Goal: Task Accomplishment & Management: Complete application form

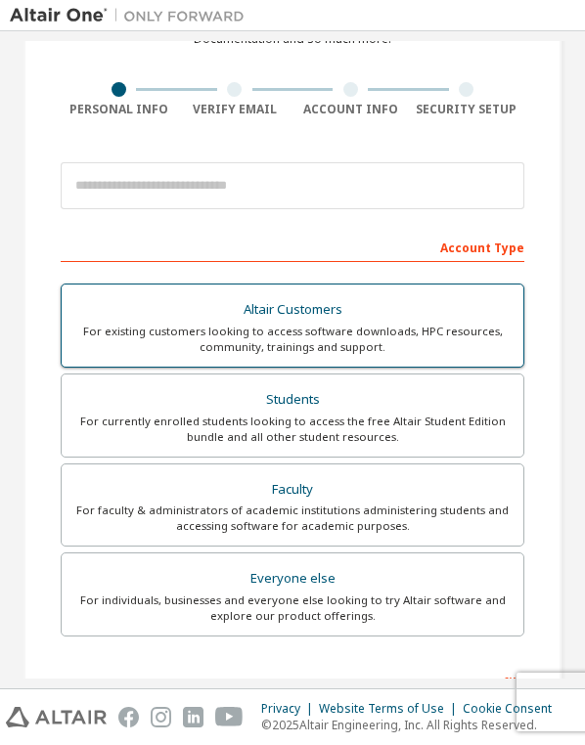
scroll to position [122, 0]
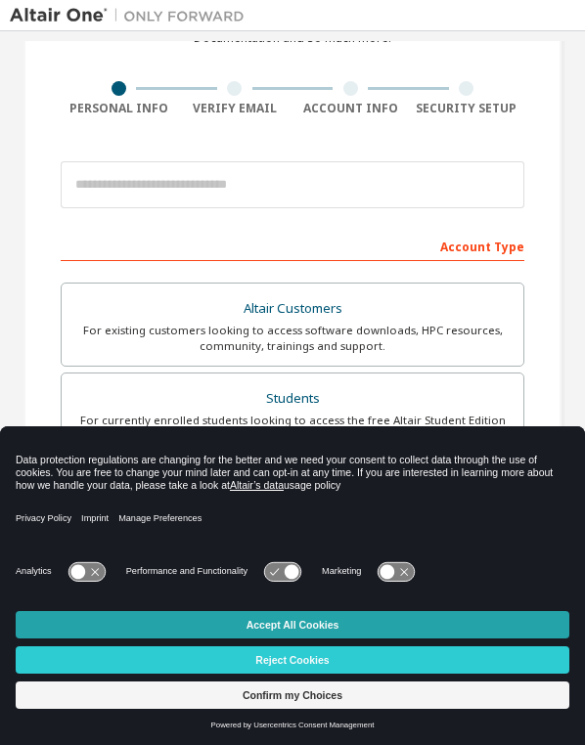
click at [264, 620] on button "Accept All Cookies" at bounding box center [292, 624] width 553 height 27
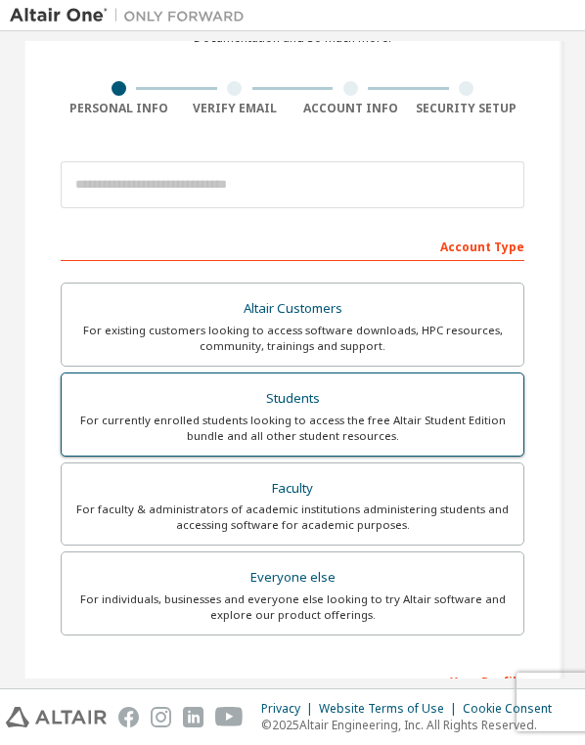
click at [248, 419] on div "For currently enrolled students looking to access the free Altair Student Editi…" at bounding box center [292, 428] width 438 height 31
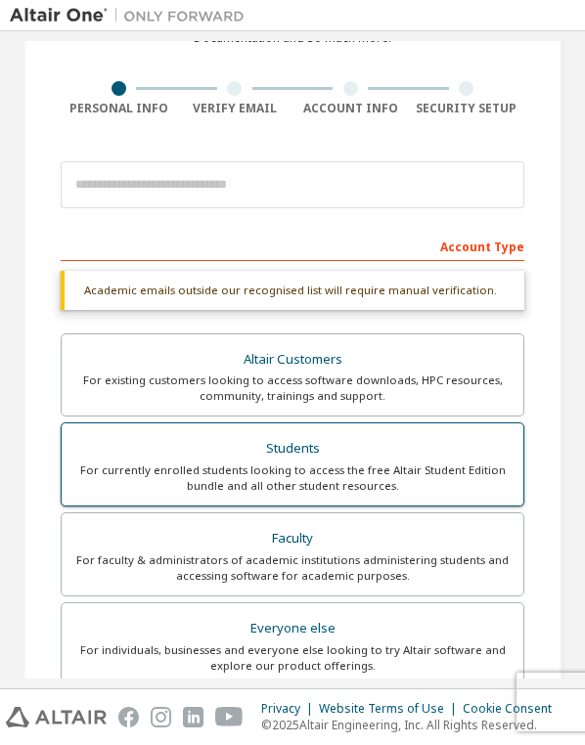
click at [282, 445] on div "Students" at bounding box center [292, 448] width 438 height 27
click at [301, 445] on div "Students" at bounding box center [292, 448] width 438 height 27
click at [297, 446] on div "Students" at bounding box center [292, 448] width 438 height 27
click at [296, 445] on div "Students" at bounding box center [292, 448] width 438 height 27
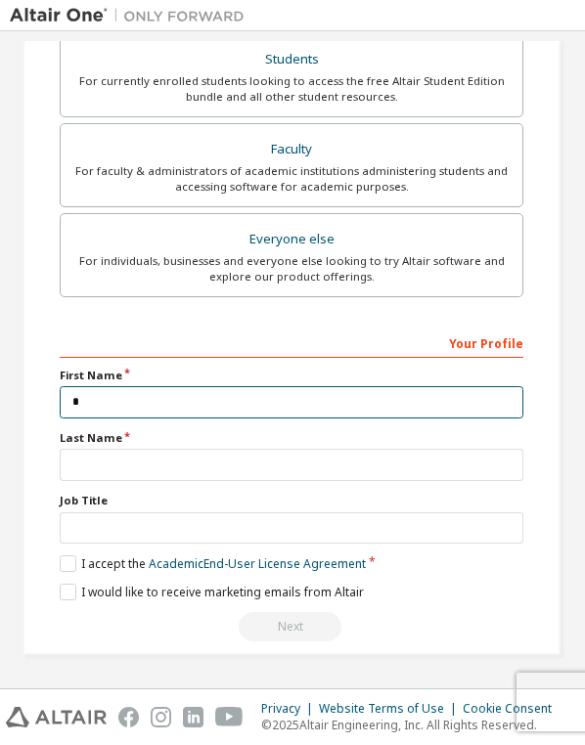
scroll to position [528, 1]
type input "*"
type input "*********"
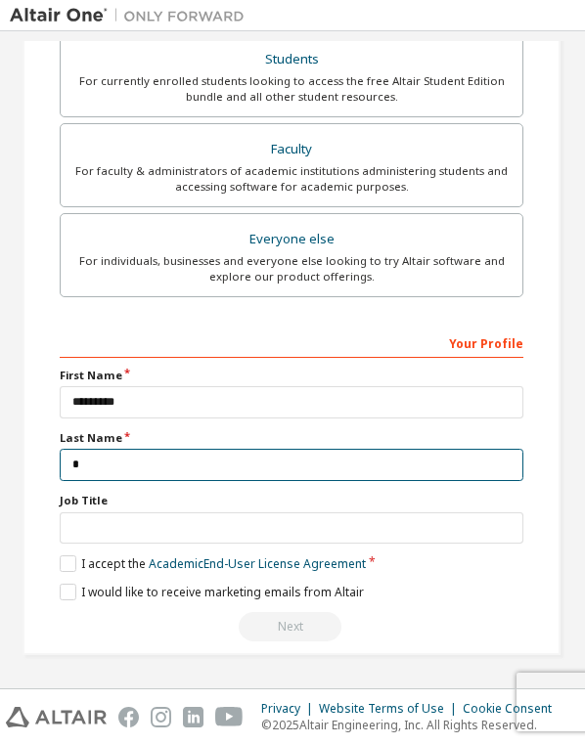
scroll to position [524, 1]
type input "*"
type input "******"
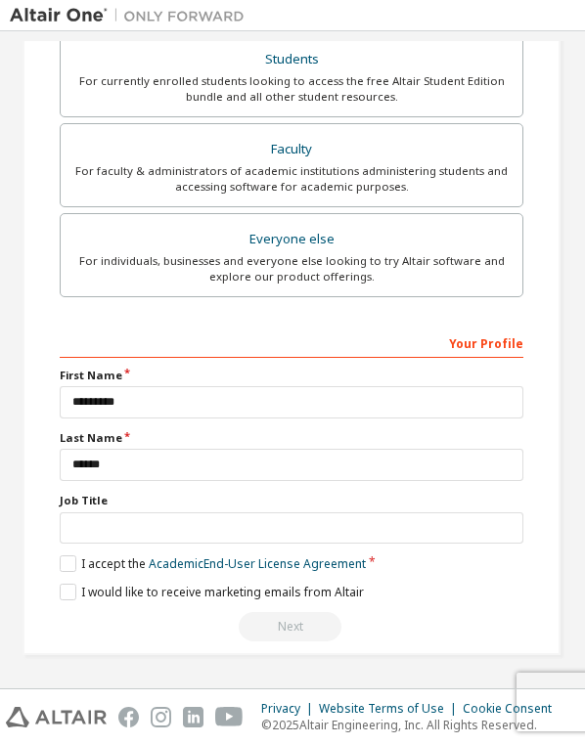
click at [245, 531] on div "Job Title" at bounding box center [291, 518] width 463 height 51
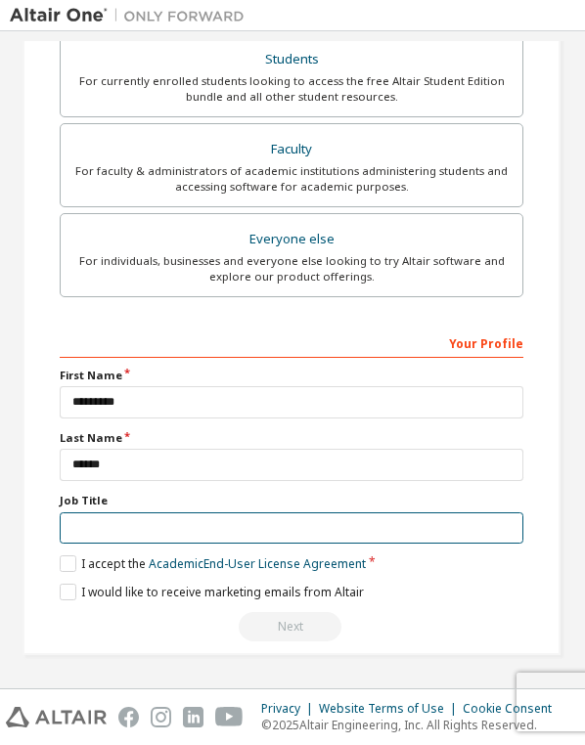
type input "*"
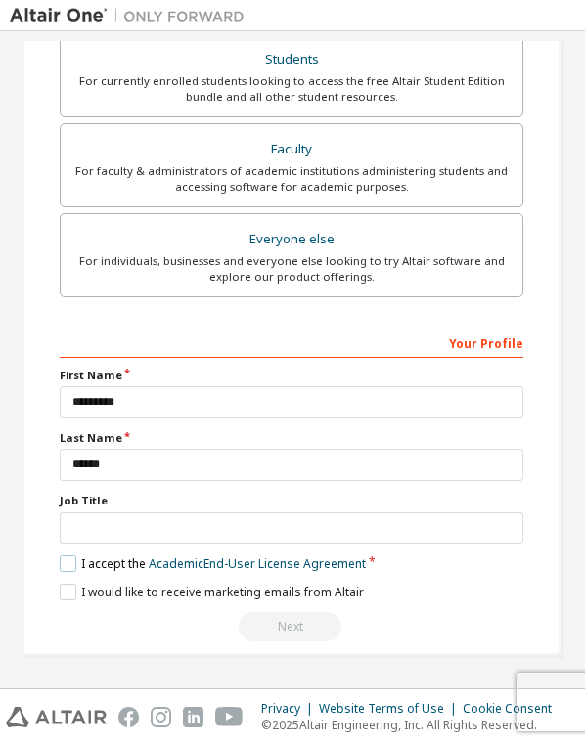
click at [66, 555] on label "I accept the Academic End-User License Agreement" at bounding box center [213, 563] width 306 height 17
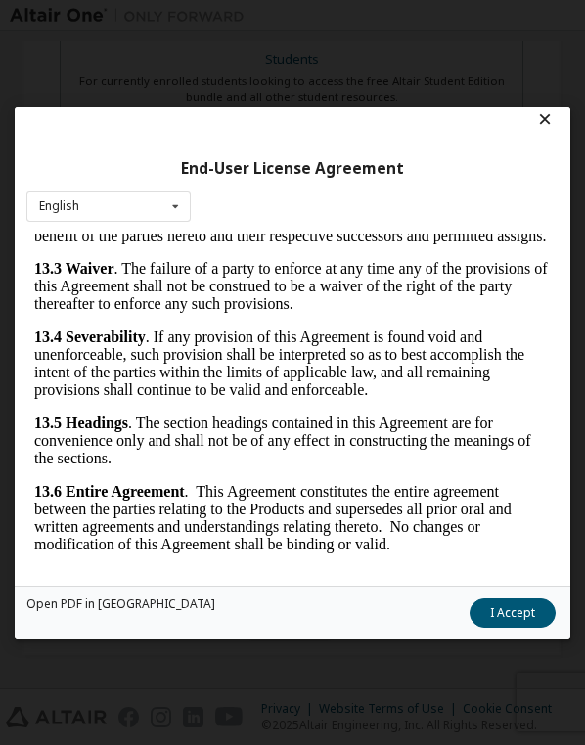
scroll to position [7, 0]
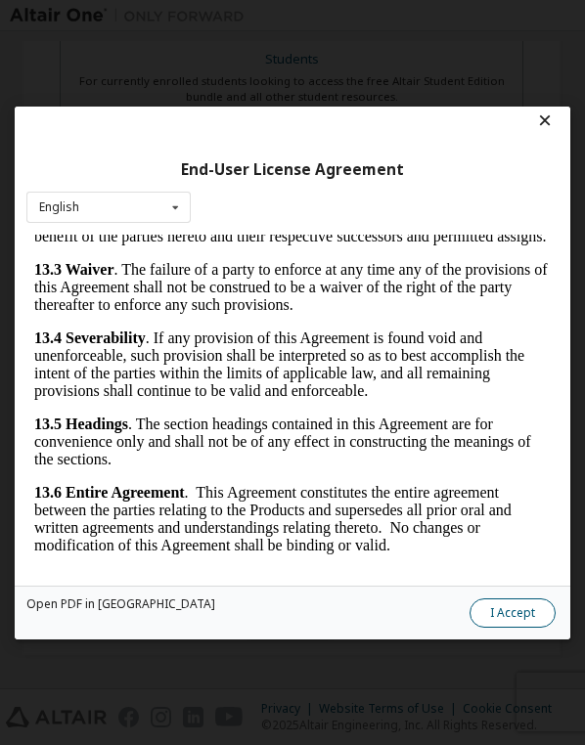
click at [505, 601] on button "I Accept" at bounding box center [512, 611] width 86 height 29
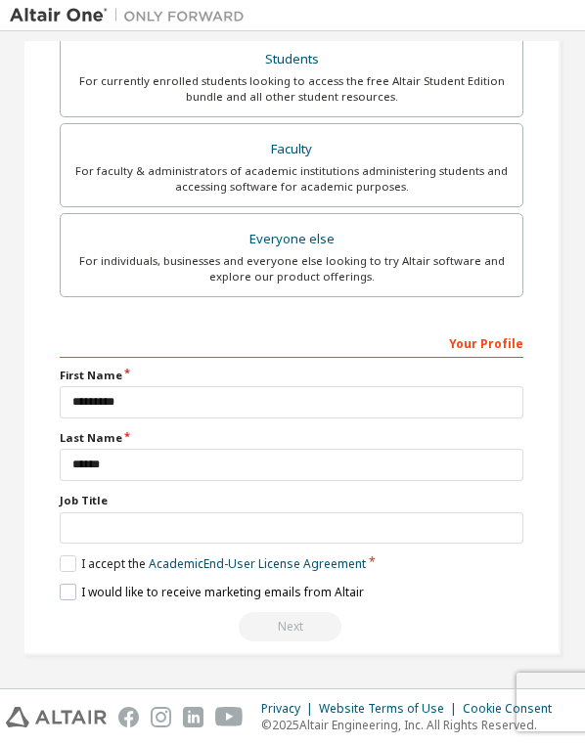
click at [60, 585] on label "I would like to receive marketing emails from Altair" at bounding box center [212, 592] width 304 height 17
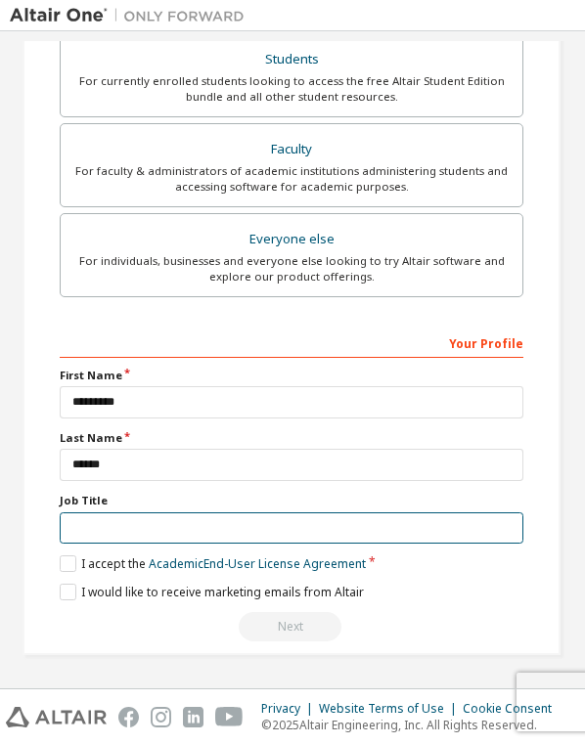
click at [158, 521] on input "text" at bounding box center [291, 528] width 463 height 32
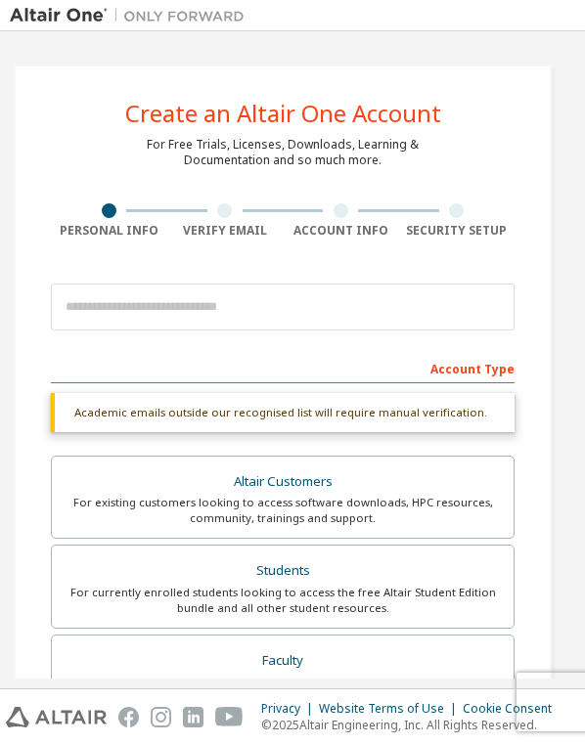
scroll to position [0, 14]
type input "********"
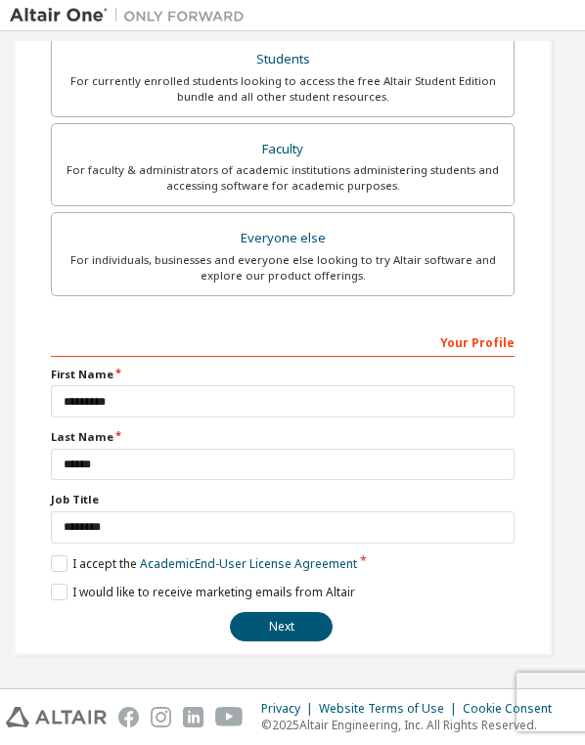
scroll to position [469, 10]
type input "**********"
click at [287, 612] on button "Next" at bounding box center [281, 626] width 103 height 29
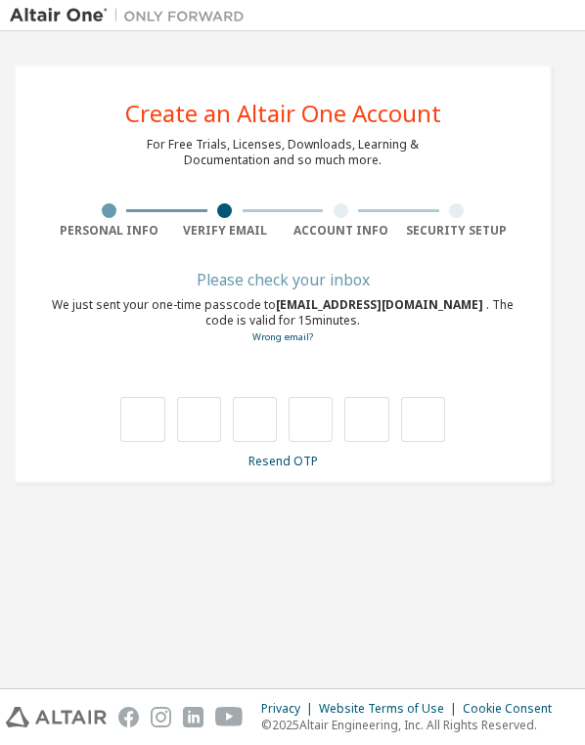
scroll to position [0, 10]
type input "*"
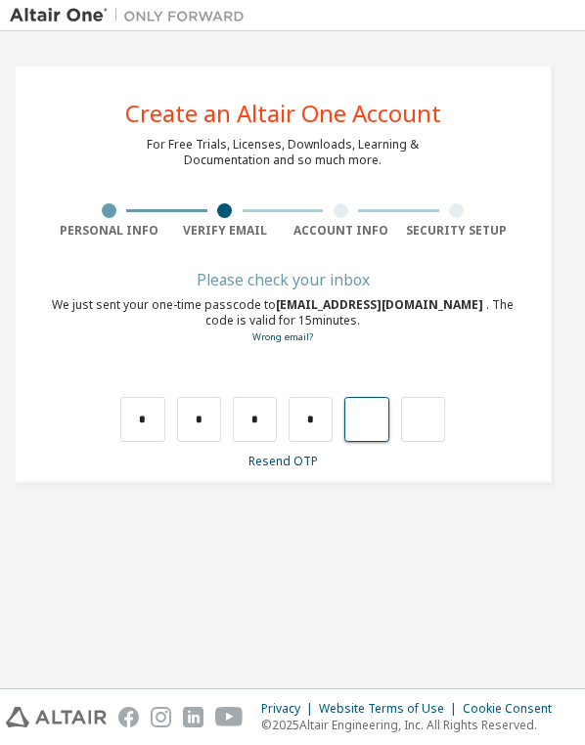
type input "*"
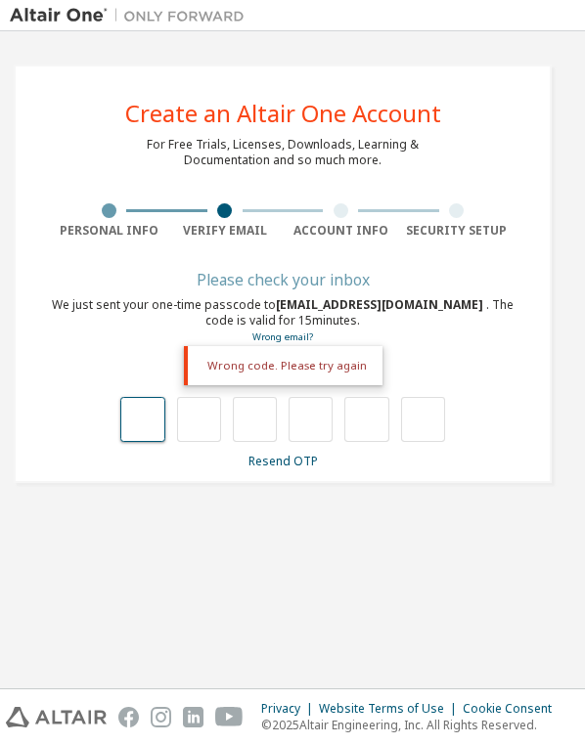
click at [136, 423] on input "text" at bounding box center [142, 419] width 44 height 45
type input "*"
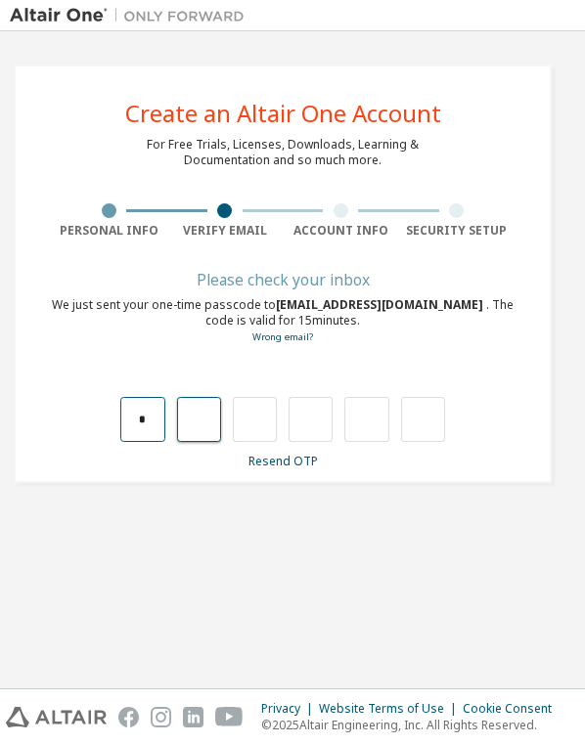
type input "*"
